Goal: Information Seeking & Learning: Learn about a topic

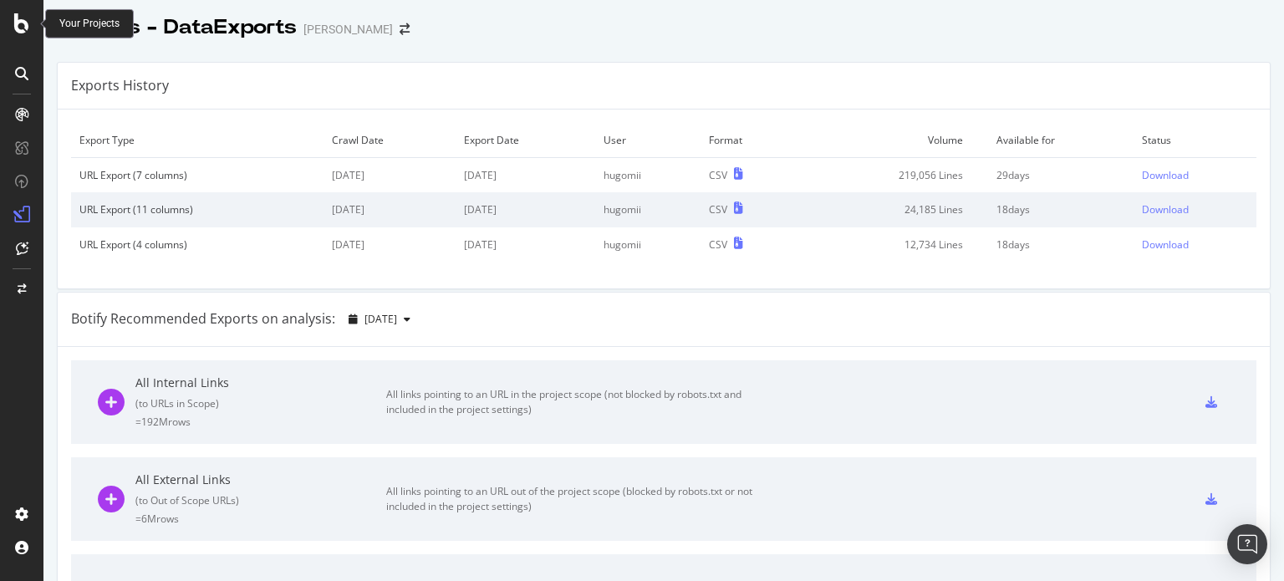
click at [27, 25] on icon at bounding box center [21, 23] width 15 height 20
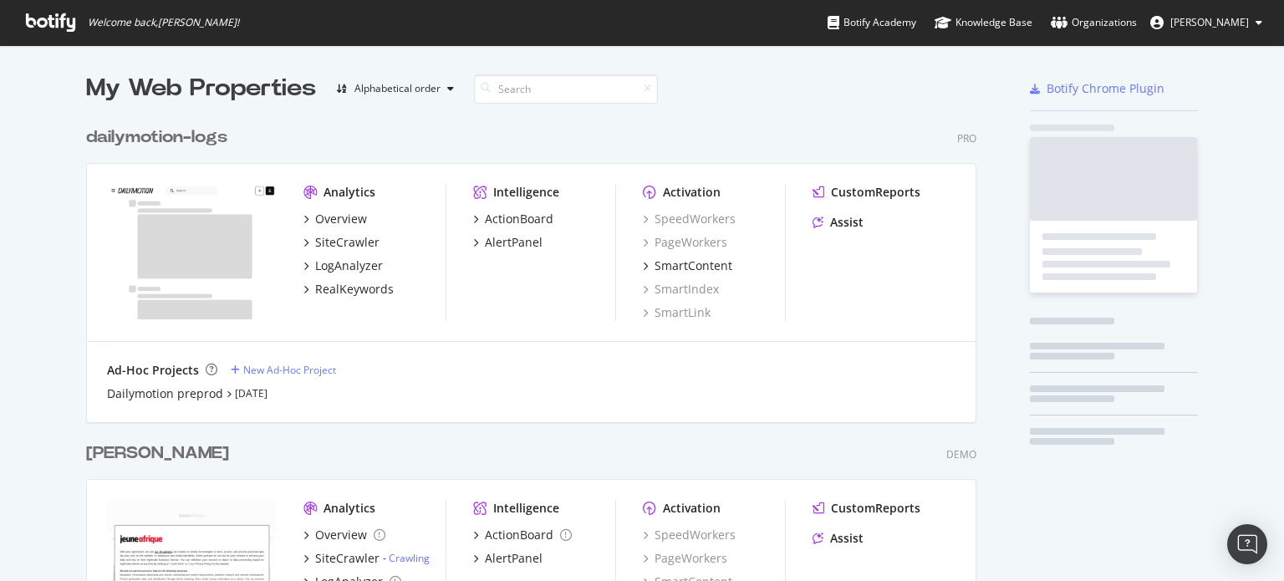
scroll to position [568, 1258]
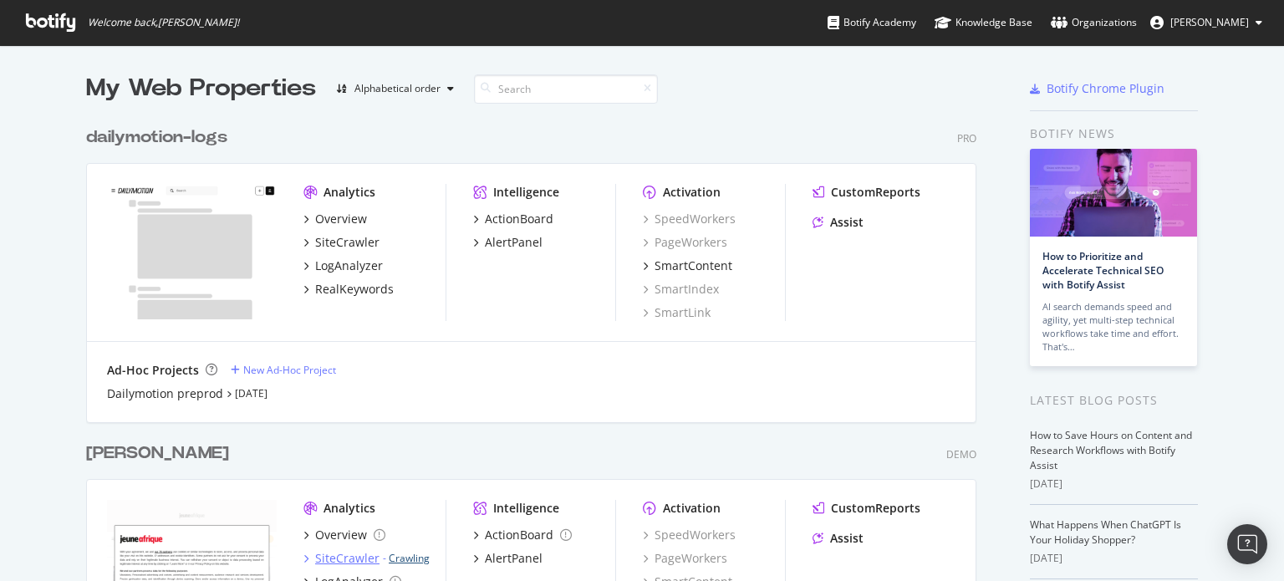
click at [405, 556] on link "Crawling" at bounding box center [409, 558] width 41 height 14
